Goal: Task Accomplishment & Management: Manage account settings

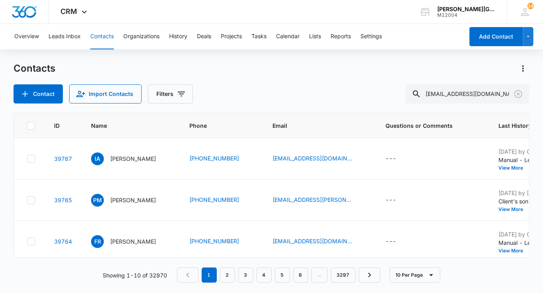
type input "[EMAIL_ADDRESS][DOMAIN_NAME]"
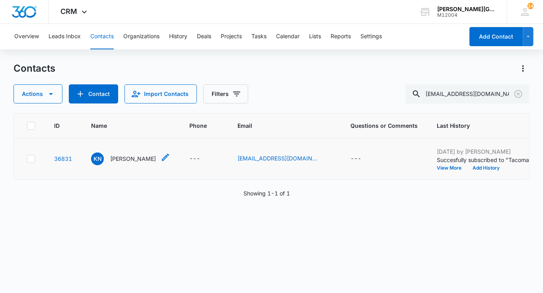
click at [126, 163] on p "[PERSON_NAME]" at bounding box center [133, 158] width 46 height 8
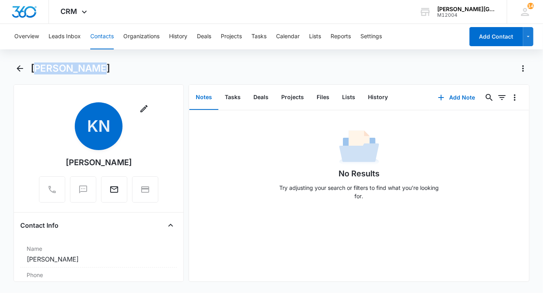
drag, startPoint x: 98, startPoint y: 68, endPoint x: 35, endPoint y: 68, distance: 63.2
click at [35, 68] on h1 "[PERSON_NAME]" at bounding box center [71, 68] width 80 height 12
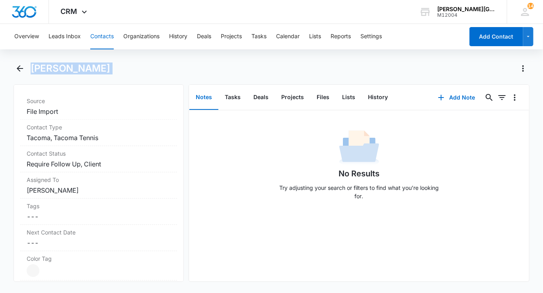
scroll to position [400, 0]
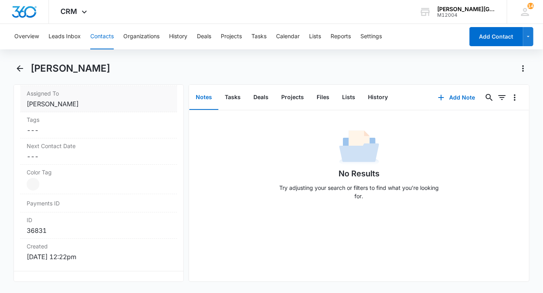
click at [88, 102] on dd "Cancel Save Changes [PERSON_NAME]" at bounding box center [99, 104] width 144 height 10
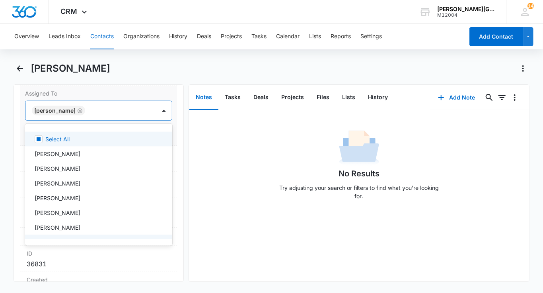
click at [109, 111] on div at bounding box center [116, 110] width 58 height 11
type input "[PERSON_NAME]"
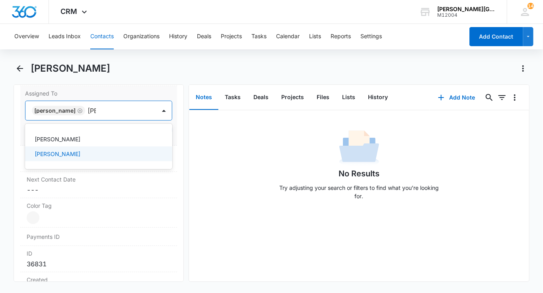
click at [95, 155] on div "[PERSON_NAME]" at bounding box center [98, 153] width 126 height 8
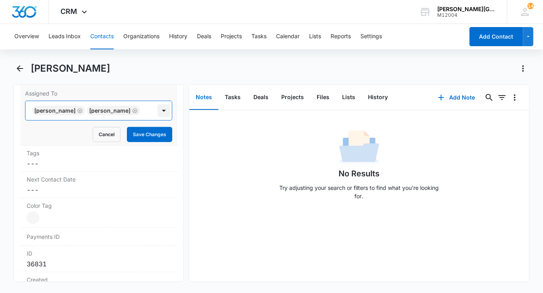
click at [167, 110] on div at bounding box center [163, 110] width 13 height 13
click at [155, 134] on button "Save Changes" at bounding box center [149, 134] width 45 height 15
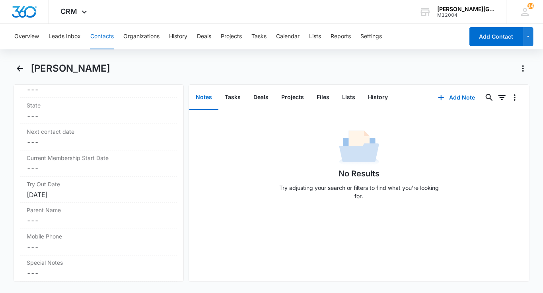
scroll to position [687, 0]
click at [100, 192] on div "Try Out Date Cancel Save Changes [DATE]" at bounding box center [98, 190] width 157 height 26
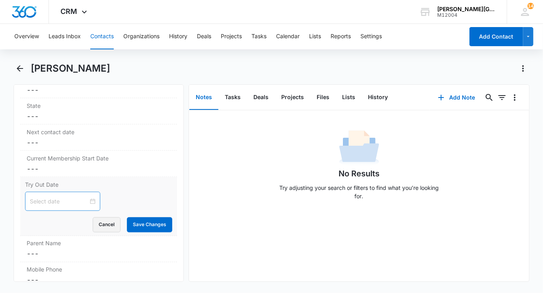
click at [115, 223] on button "Cancel" at bounding box center [107, 224] width 28 height 15
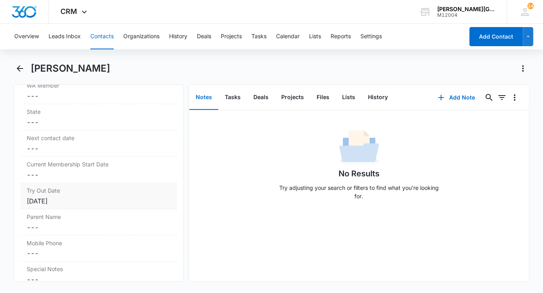
scroll to position [648, 0]
click at [115, 192] on div "Try Out Date Cancel Save Changes [DATE]" at bounding box center [98, 196] width 157 height 26
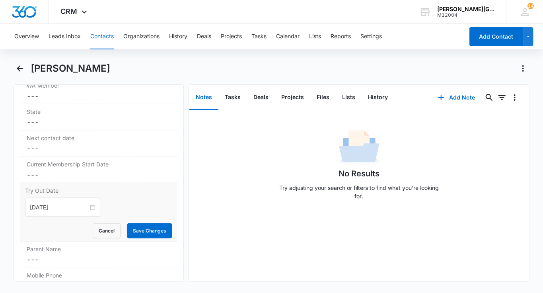
click at [120, 219] on form "[DATE] Cancel Save Changes" at bounding box center [98, 218] width 147 height 41
click at [118, 223] on button "Cancel" at bounding box center [107, 230] width 28 height 15
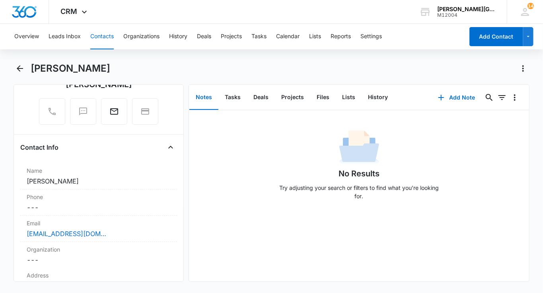
scroll to position [83, 0]
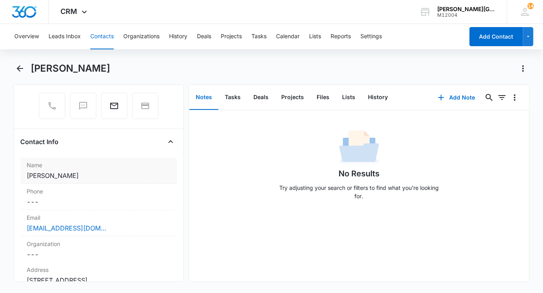
click at [79, 178] on dd "Cancel Save Changes [PERSON_NAME]" at bounding box center [99, 176] width 144 height 10
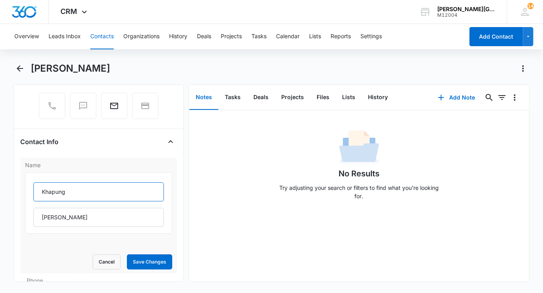
click at [55, 183] on input "Khapung" at bounding box center [98, 191] width 130 height 19
type input "Zara"
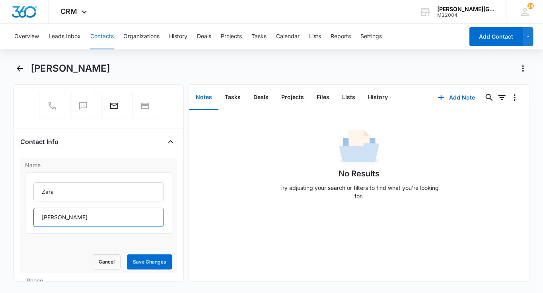
click at [52, 214] on input "[PERSON_NAME]" at bounding box center [98, 217] width 130 height 19
type input "Rai"
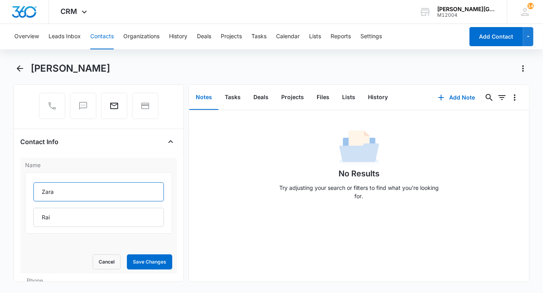
click at [95, 184] on input "Zara" at bounding box center [98, 191] width 130 height 19
type input "Zara & [PERSON_NAME]"
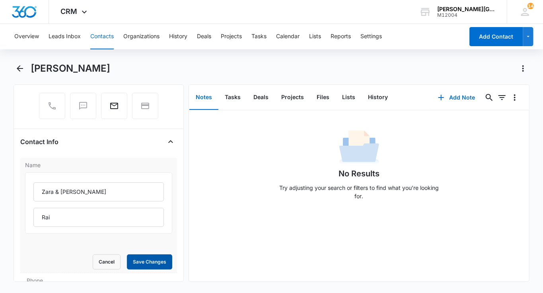
click at [140, 263] on button "Save Changes" at bounding box center [149, 261] width 45 height 15
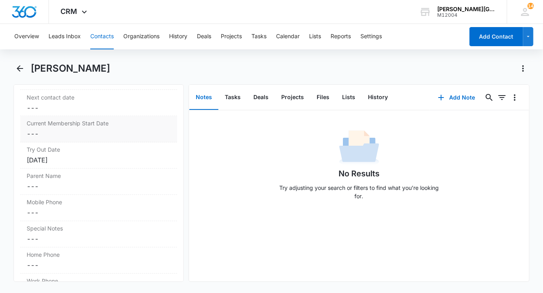
scroll to position [777, 0]
click at [80, 190] on div "Parent Name Cancel Save Changes ---" at bounding box center [98, 182] width 157 height 26
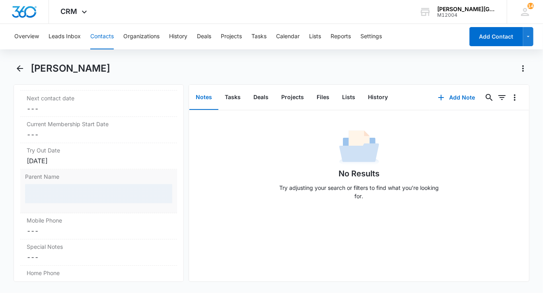
scroll to position [688, 0]
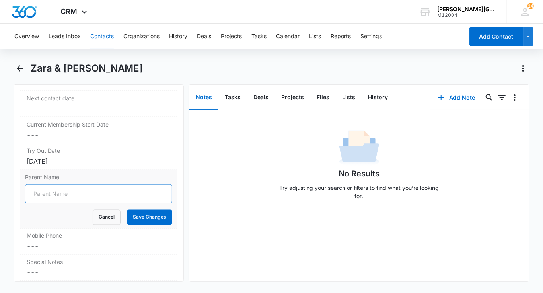
click at [80, 190] on input "Parent Name" at bounding box center [98, 193] width 147 height 19
paste input "[PERSON_NAME]"
click at [64, 190] on input "[PERSON_NAME]" at bounding box center [98, 193] width 147 height 19
click at [33, 190] on input "Khapung" at bounding box center [98, 193] width 147 height 19
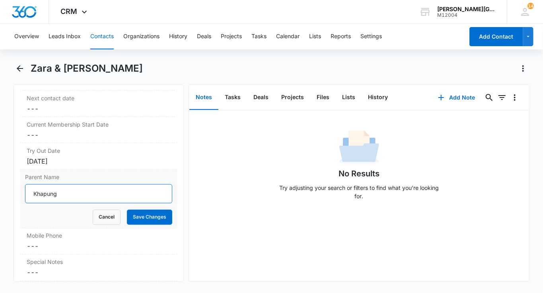
paste input "[PERSON_NAME]"
type input "[PERSON_NAME]"
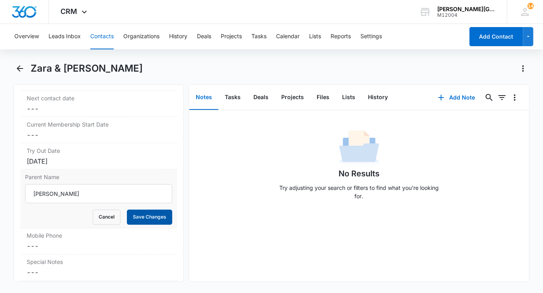
click at [144, 216] on button "Save Changes" at bounding box center [149, 217] width 45 height 15
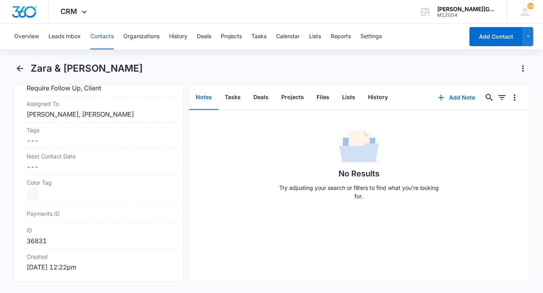
scroll to position [389, 0]
click at [229, 93] on button "Tasks" at bounding box center [232, 97] width 29 height 25
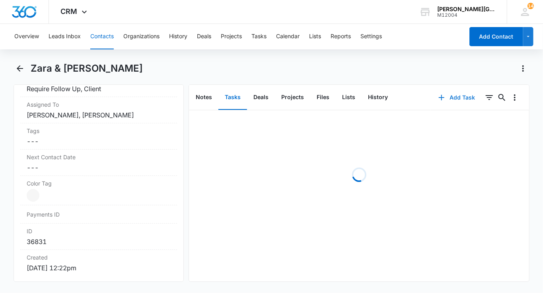
click at [460, 99] on button "Add Task" at bounding box center [456, 97] width 52 height 19
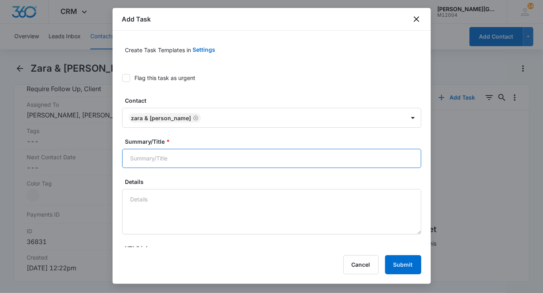
click at [192, 159] on input "Summary/Title *" at bounding box center [271, 158] width 299 height 19
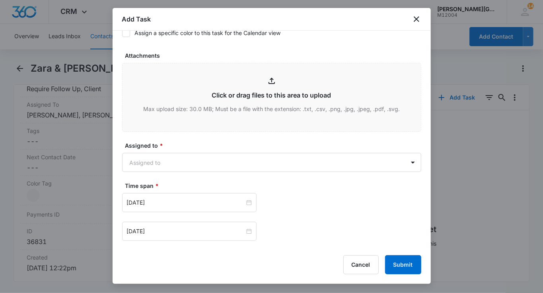
scroll to position [371, 0]
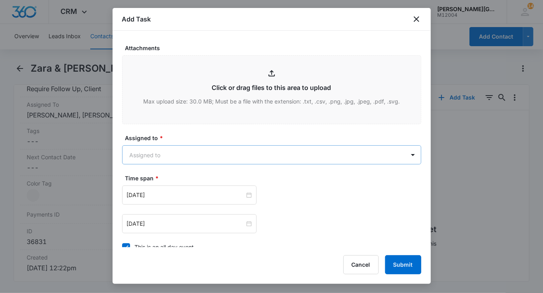
type input "follow up"
click at [173, 151] on body "CRM Apps Reputation Websites Forms CRM Email Social Shop Payments POS Content A…" at bounding box center [271, 146] width 543 height 293
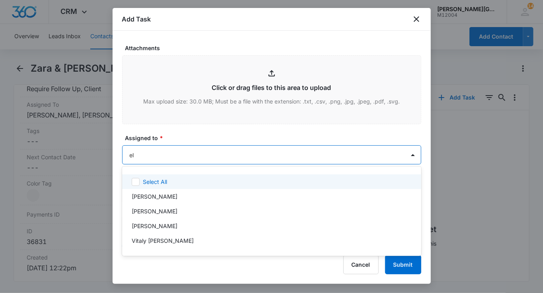
type input "[PERSON_NAME]"
click at [168, 181] on p "[PERSON_NAME]" at bounding box center [155, 181] width 46 height 8
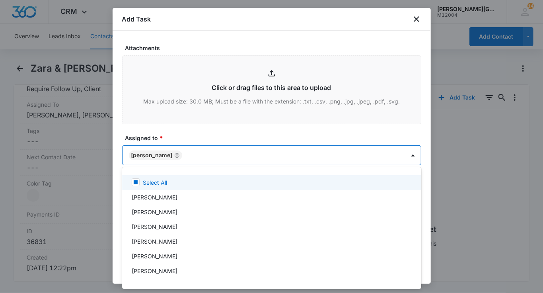
click at [209, 142] on div at bounding box center [271, 146] width 543 height 293
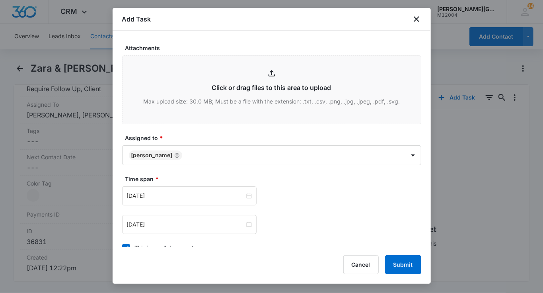
scroll to position [403, 0]
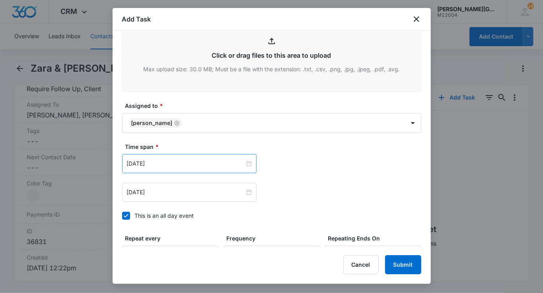
click at [161, 167] on div "[DATE]" at bounding box center [189, 163] width 134 height 19
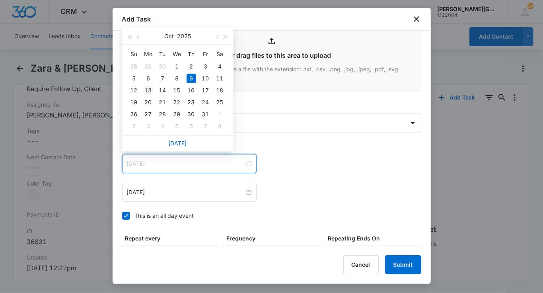
type input "[DATE]"
click at [150, 91] on div "13" at bounding box center [149, 90] width 10 height 10
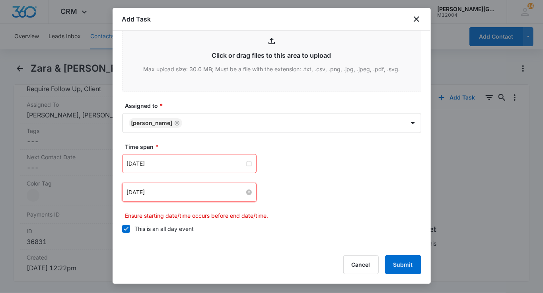
click at [144, 188] on input "[DATE]" at bounding box center [186, 192] width 118 height 9
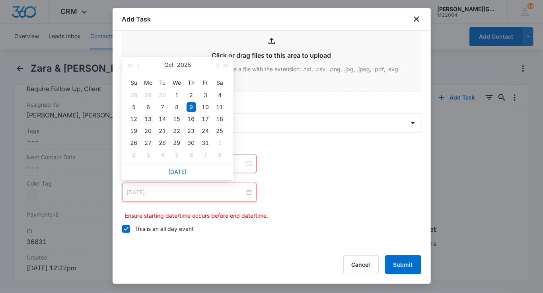
type input "[DATE]"
click at [146, 118] on div "13" at bounding box center [149, 119] width 10 height 10
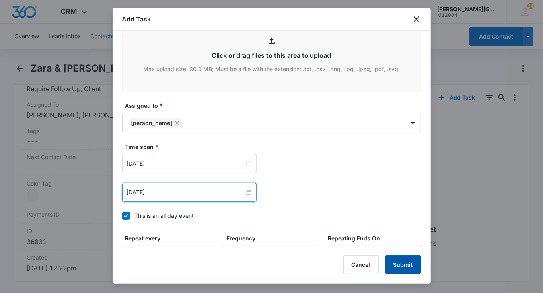
click at [394, 264] on button "Submit" at bounding box center [403, 264] width 36 height 19
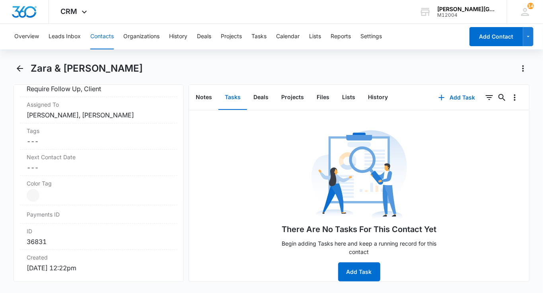
click at [99, 38] on button "Contacts" at bounding box center [101, 36] width 23 height 25
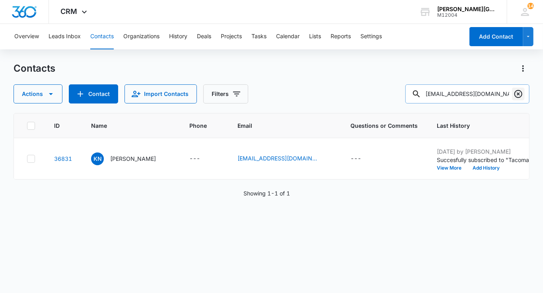
click at [518, 96] on icon "Clear" at bounding box center [518, 94] width 10 height 10
